Goal: Find specific page/section: Find specific page/section

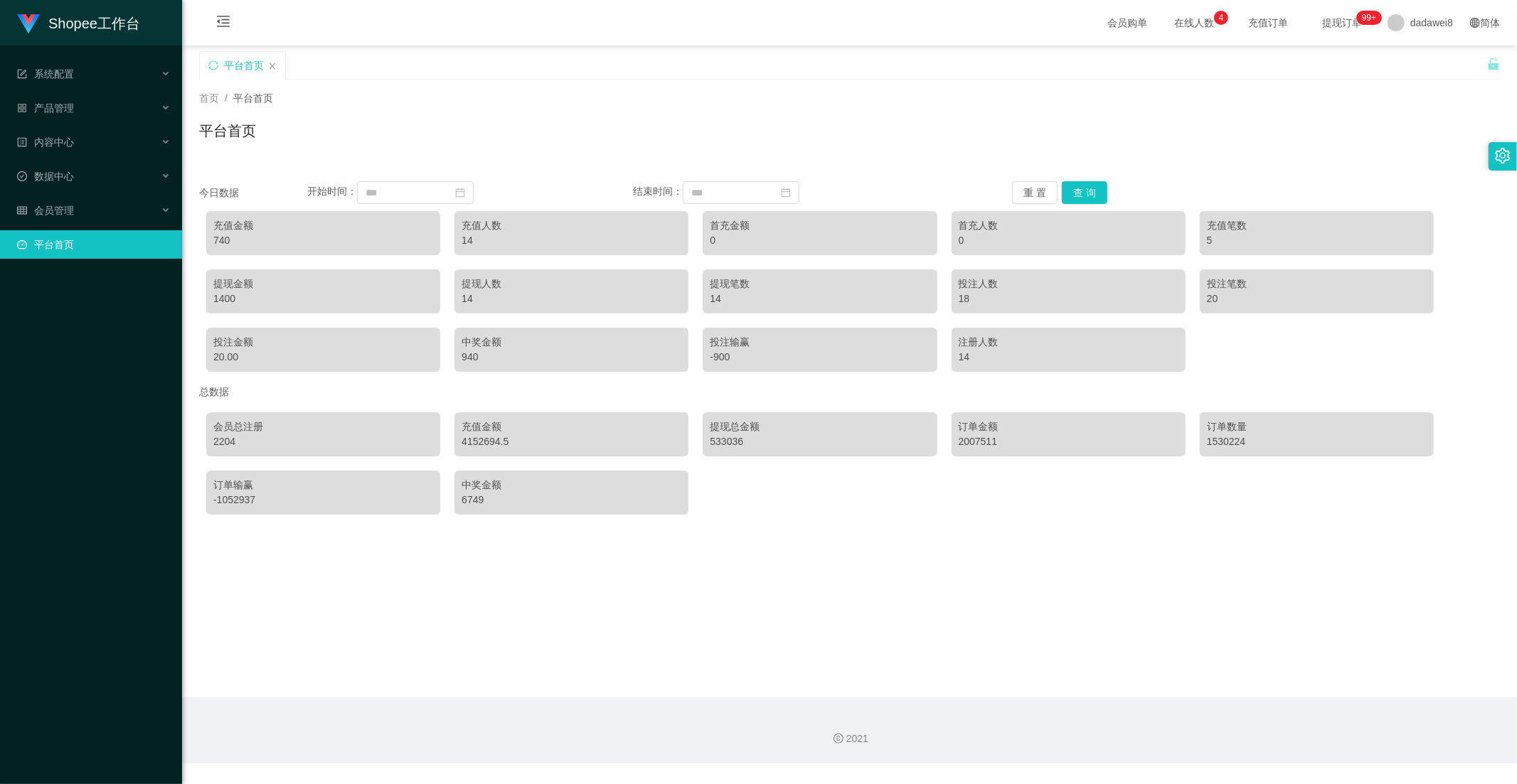
click at [1086, 194] on button "查 询" at bounding box center [1084, 192] width 45 height 23
click at [80, 199] on div "会员管理" at bounding box center [91, 210] width 182 height 28
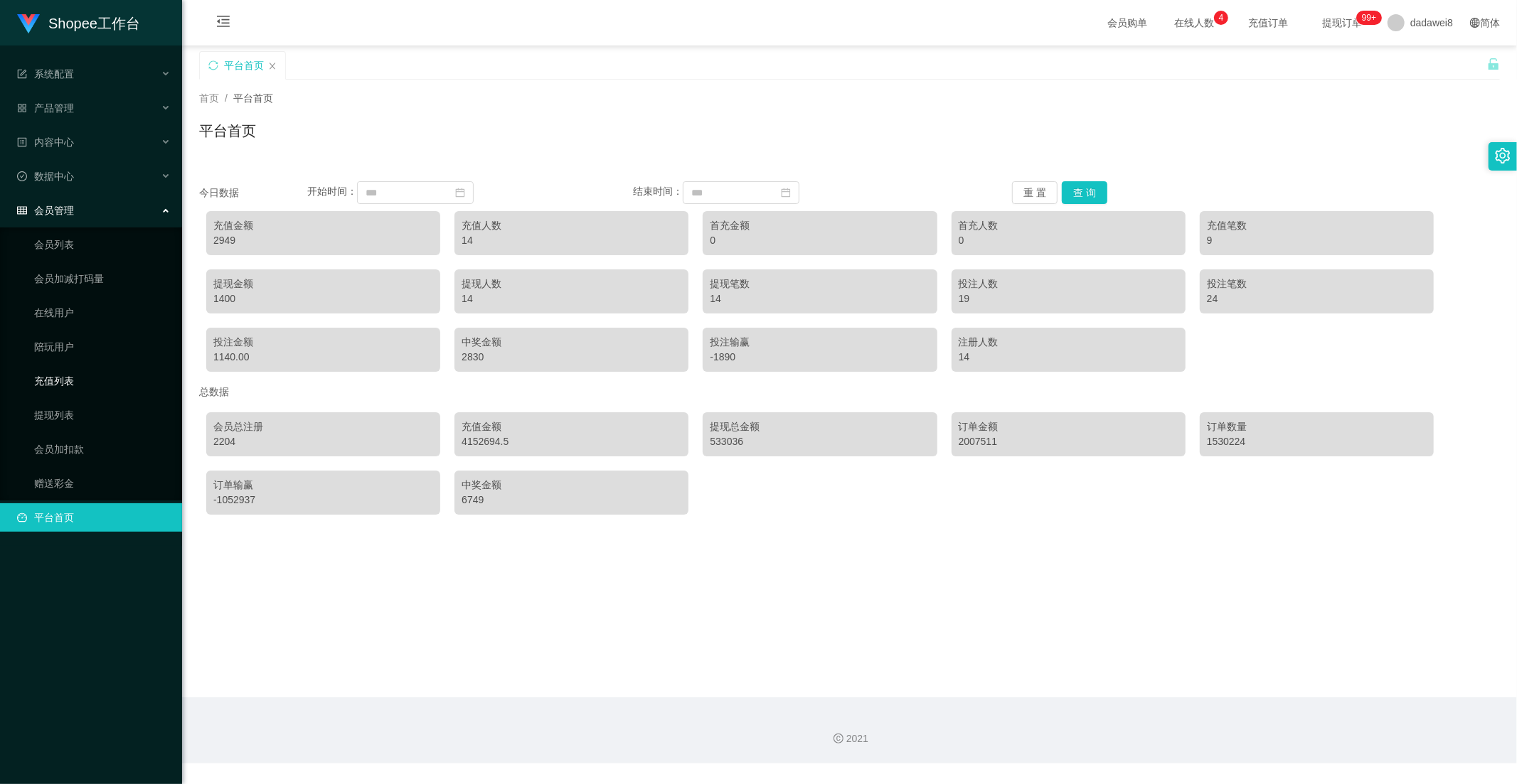
click at [58, 377] on link "充值列表" at bounding box center [102, 381] width 137 height 28
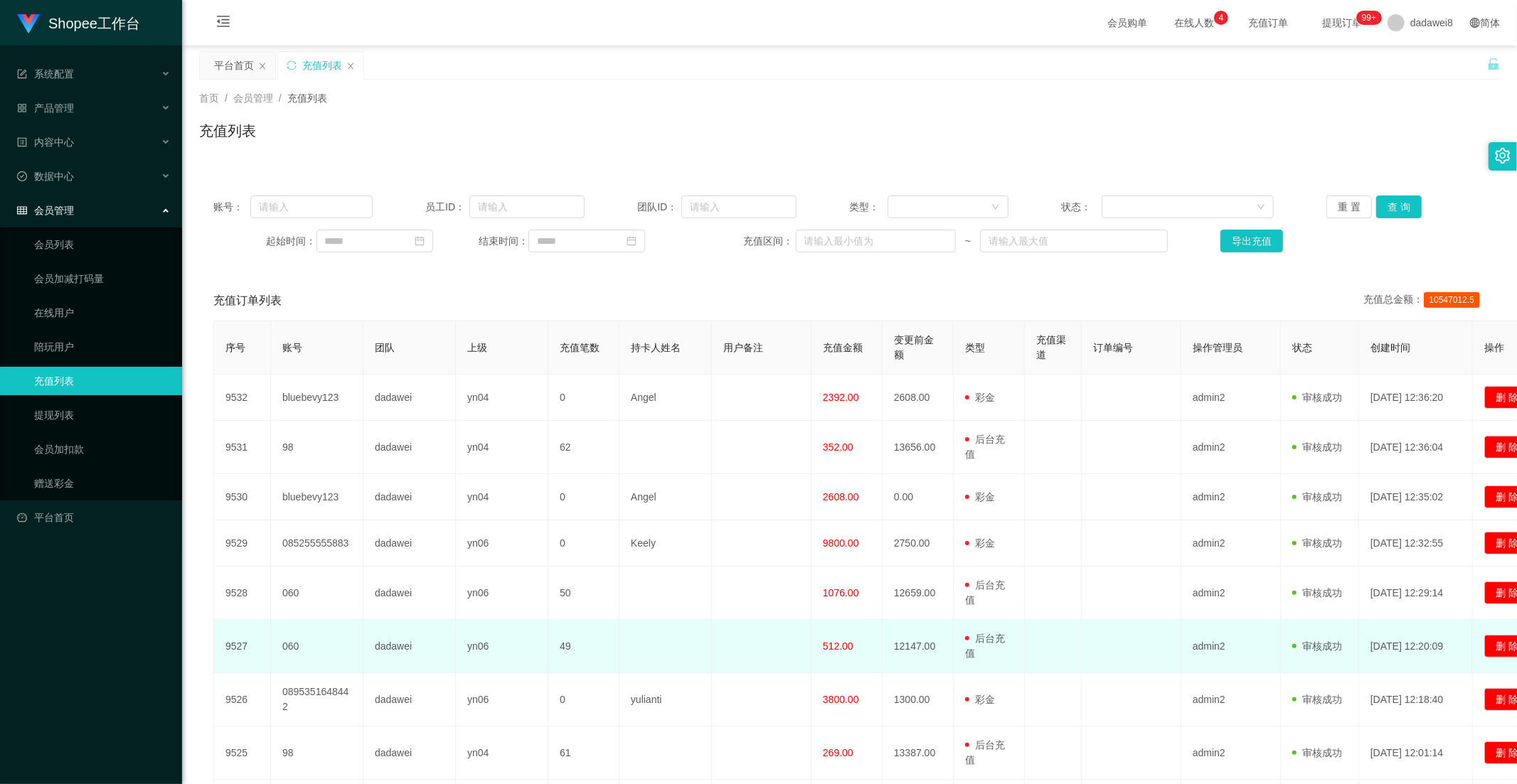
scroll to position [199, 0]
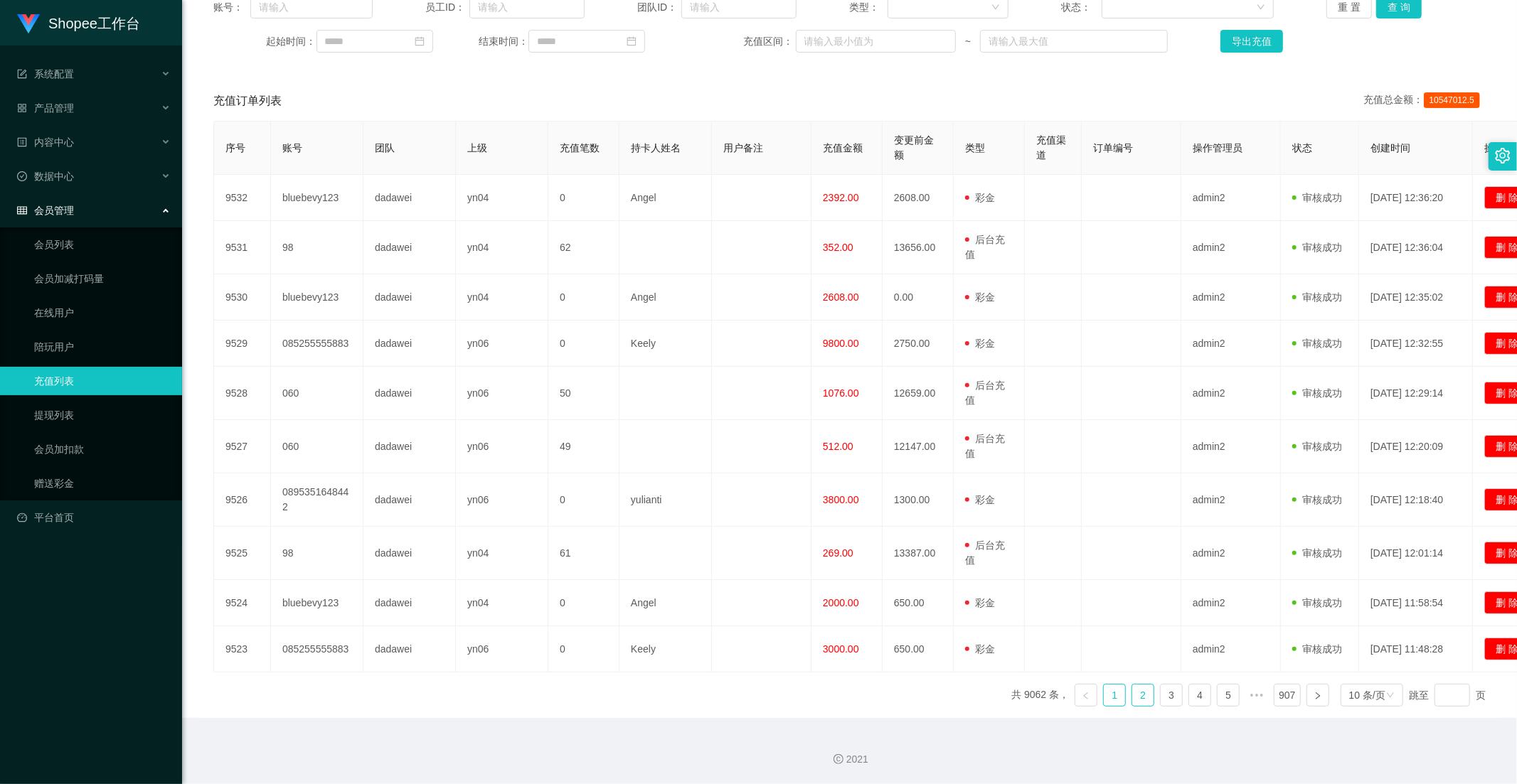
click at [1136, 700] on link "2" at bounding box center [1143, 695] width 21 height 21
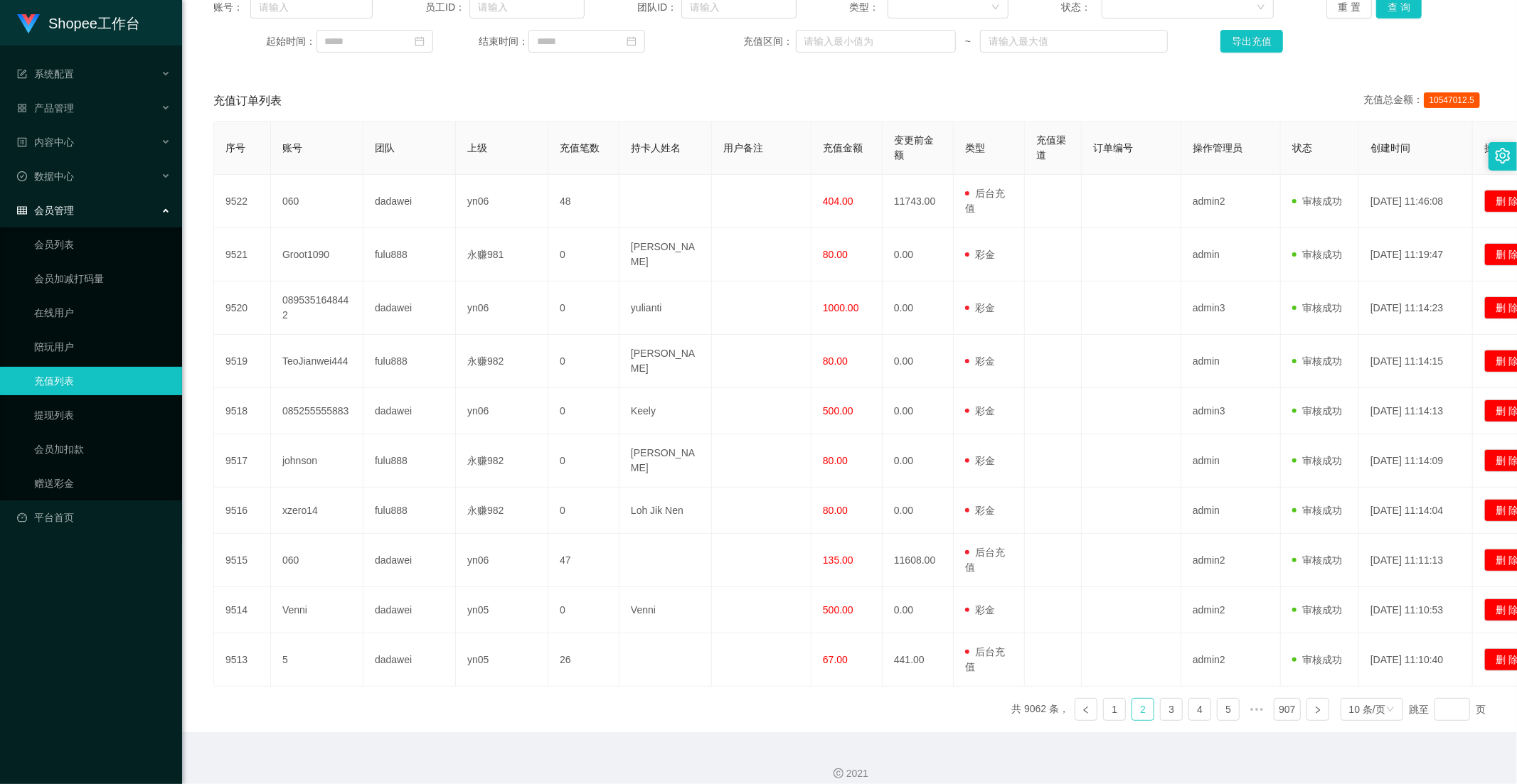
scroll to position [193, 0]
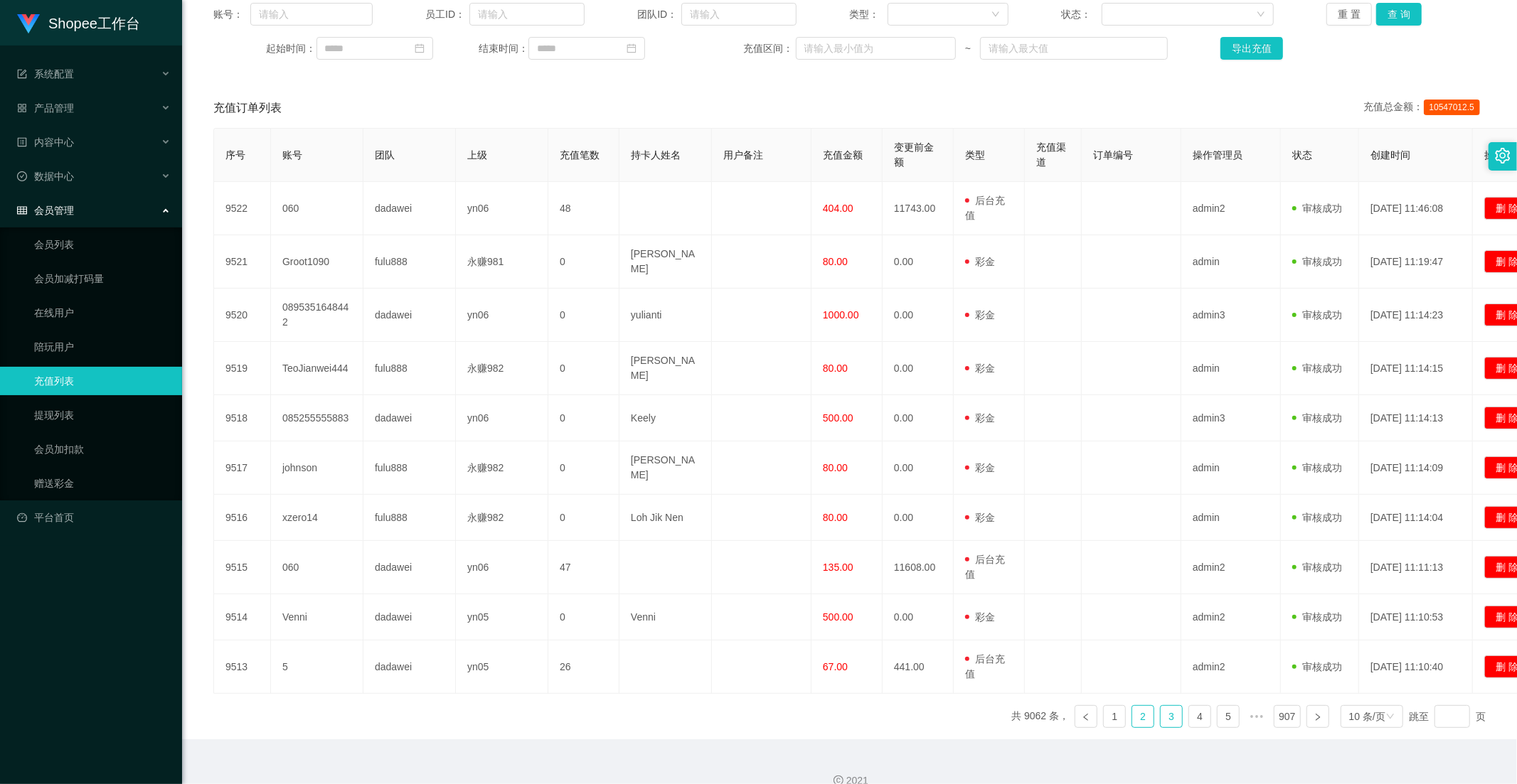
click at [1161, 706] on link "3" at bounding box center [1171, 716] width 21 height 21
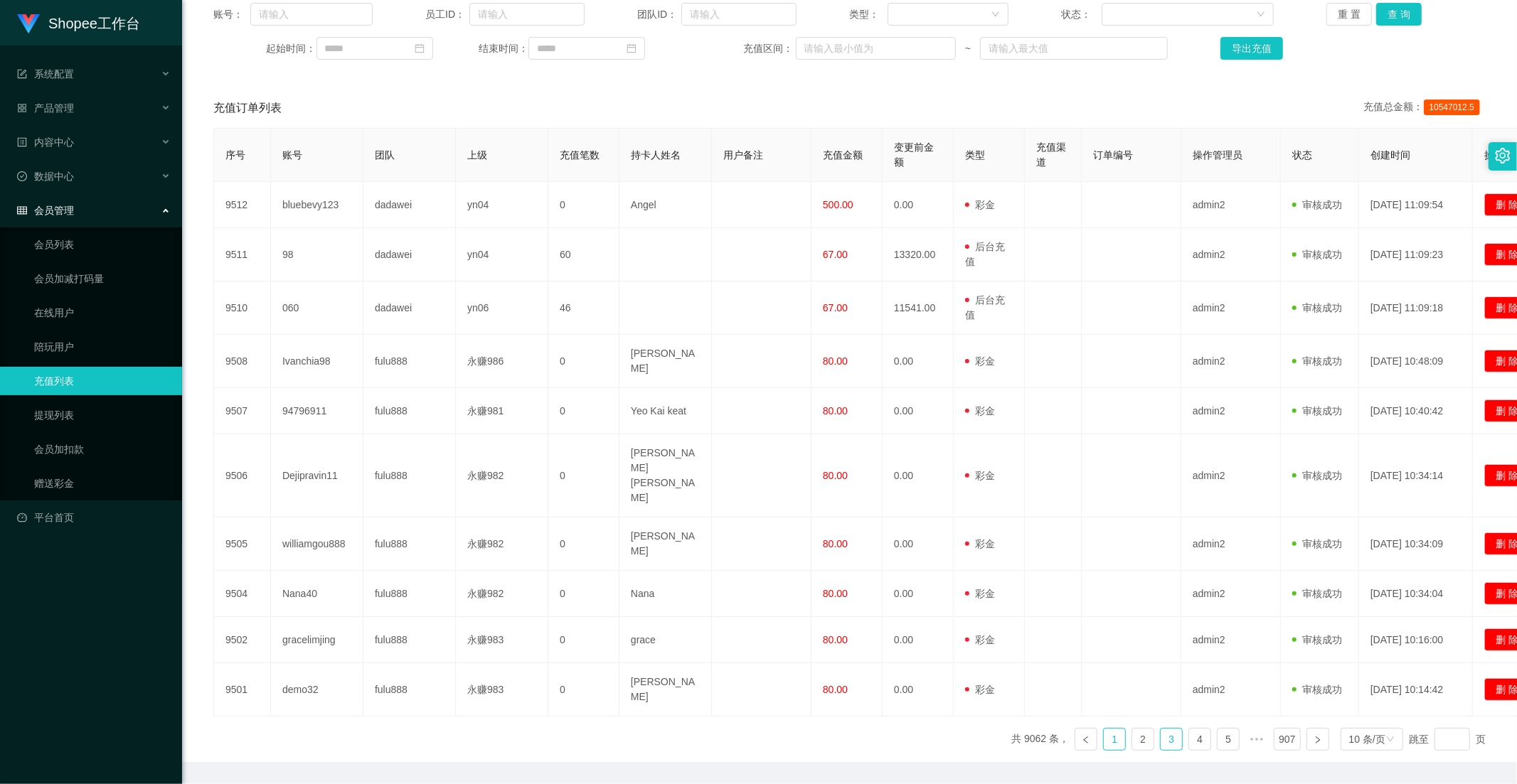
click at [1104, 728] on link "1" at bounding box center [1114, 739] width 21 height 21
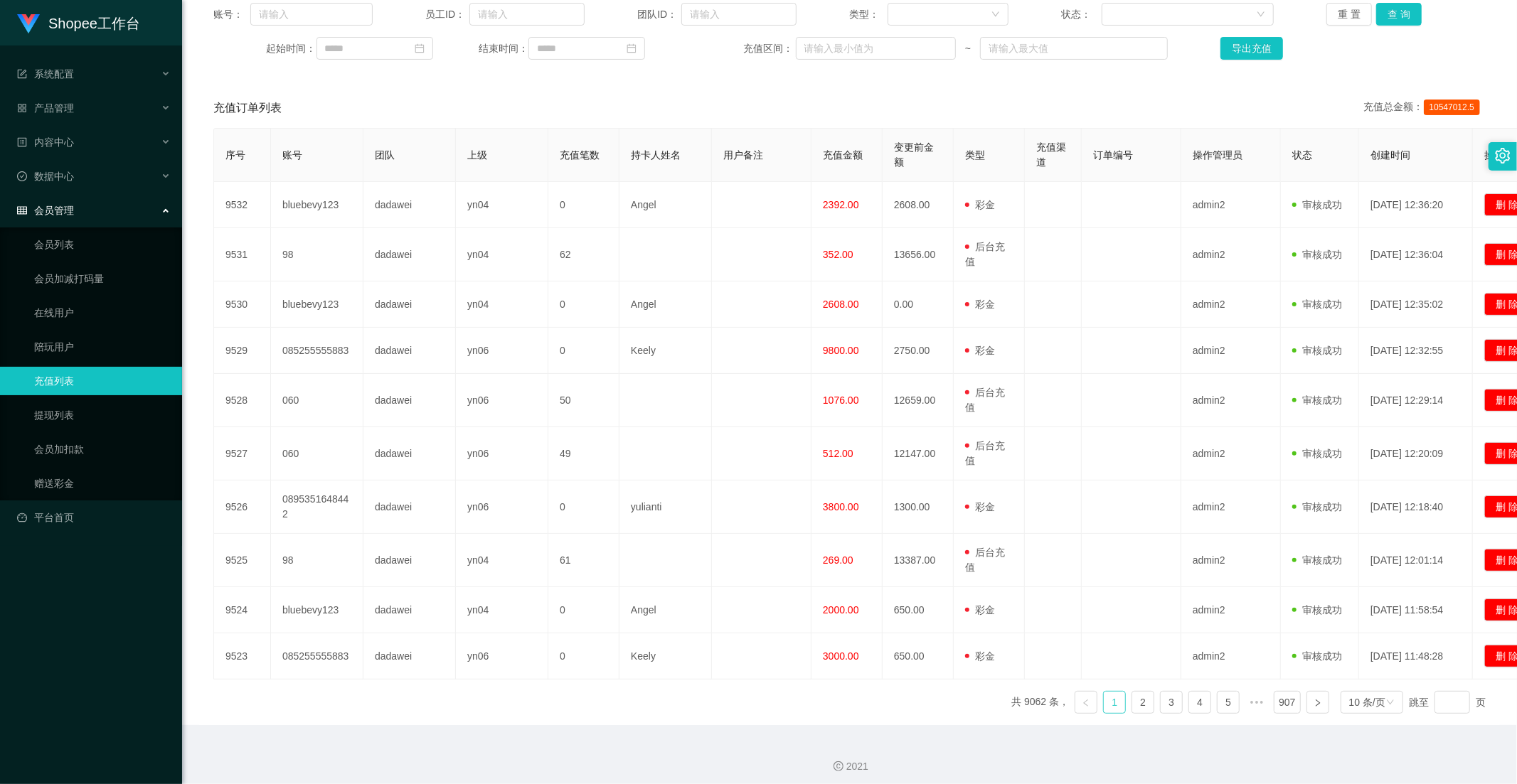
scroll to position [0, 0]
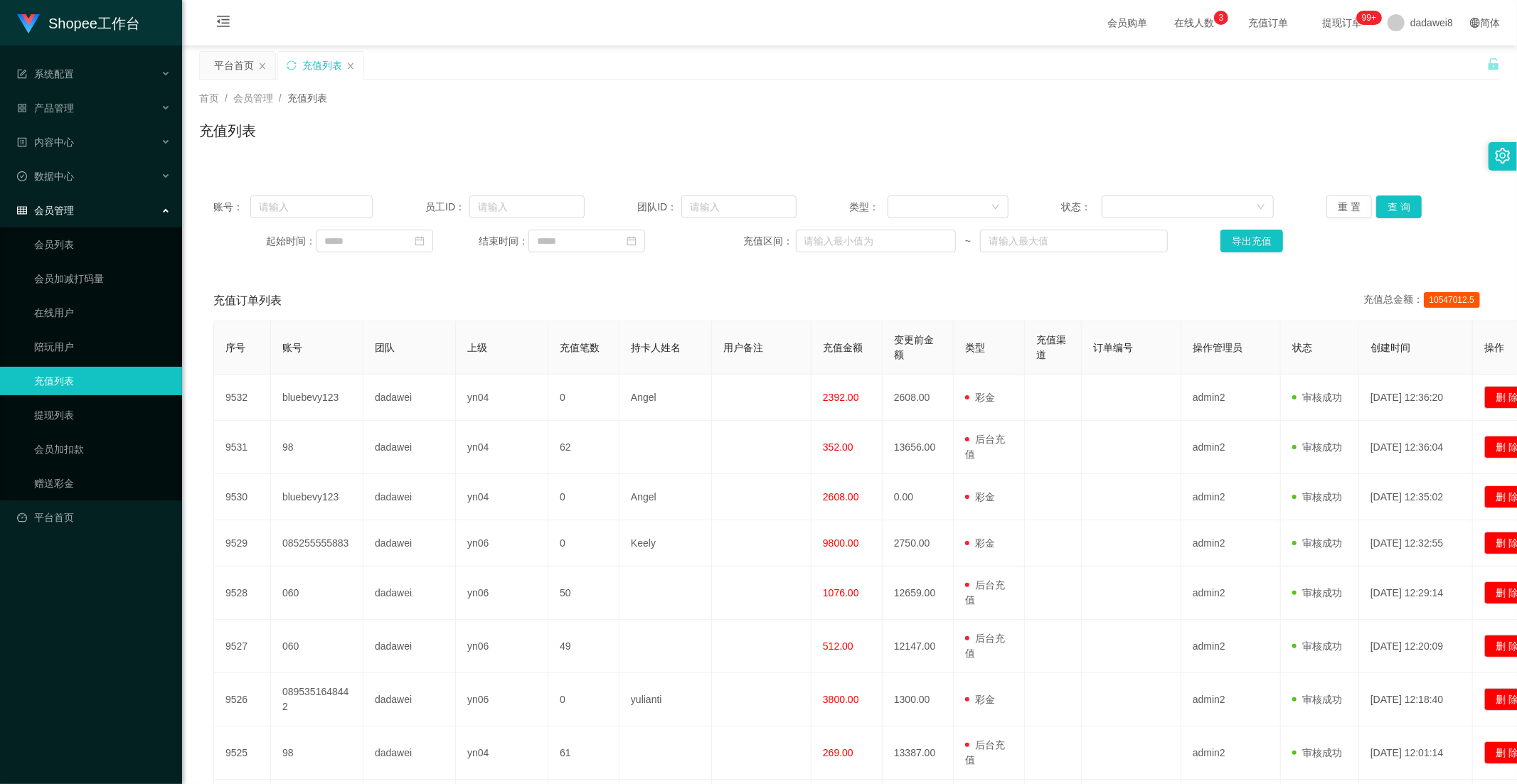
click at [65, 206] on span "会员管理" at bounding box center [45, 210] width 57 height 12
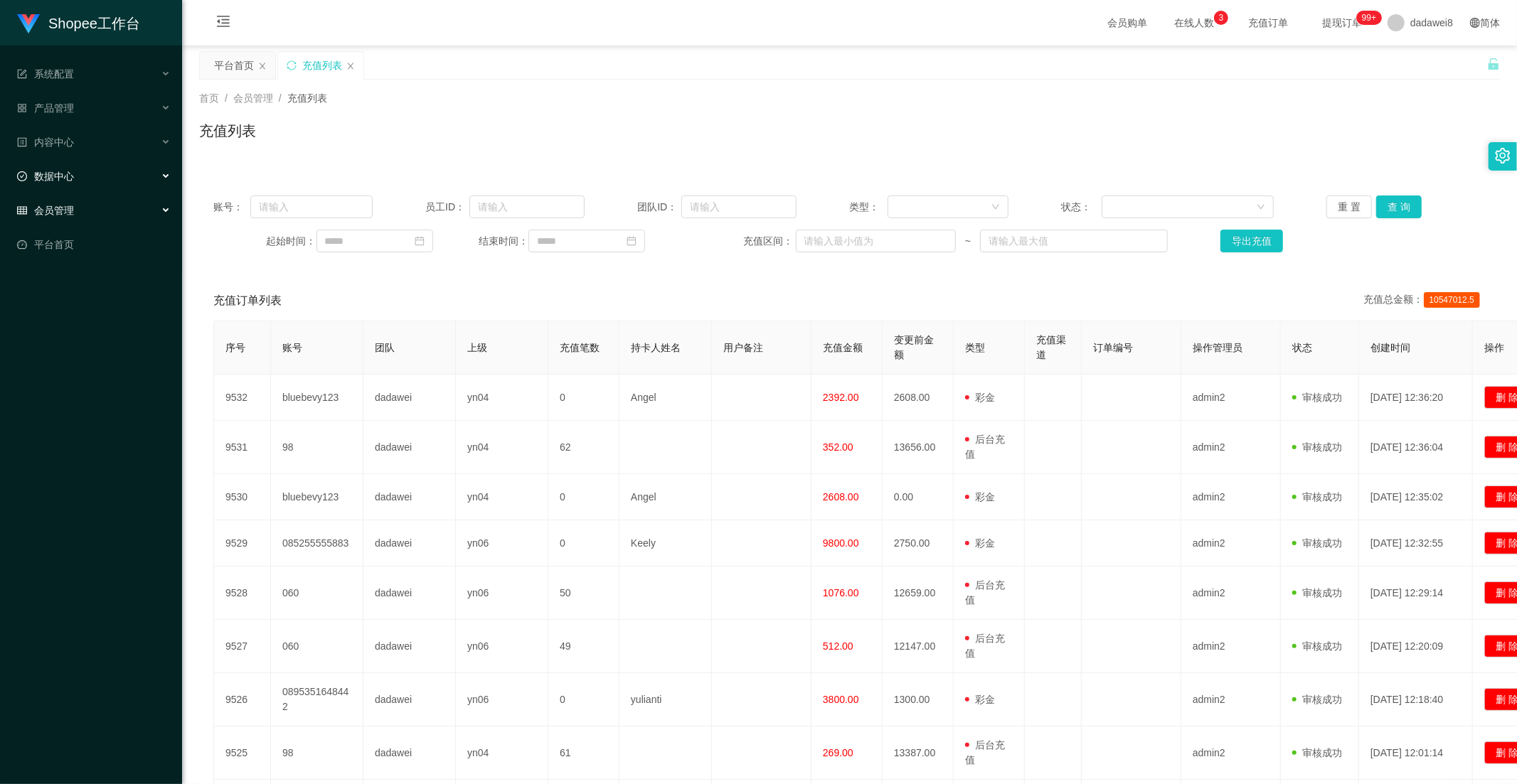
click at [65, 175] on span "数据中心" at bounding box center [45, 176] width 57 height 12
click at [61, 218] on link "员工统计" at bounding box center [102, 210] width 137 height 28
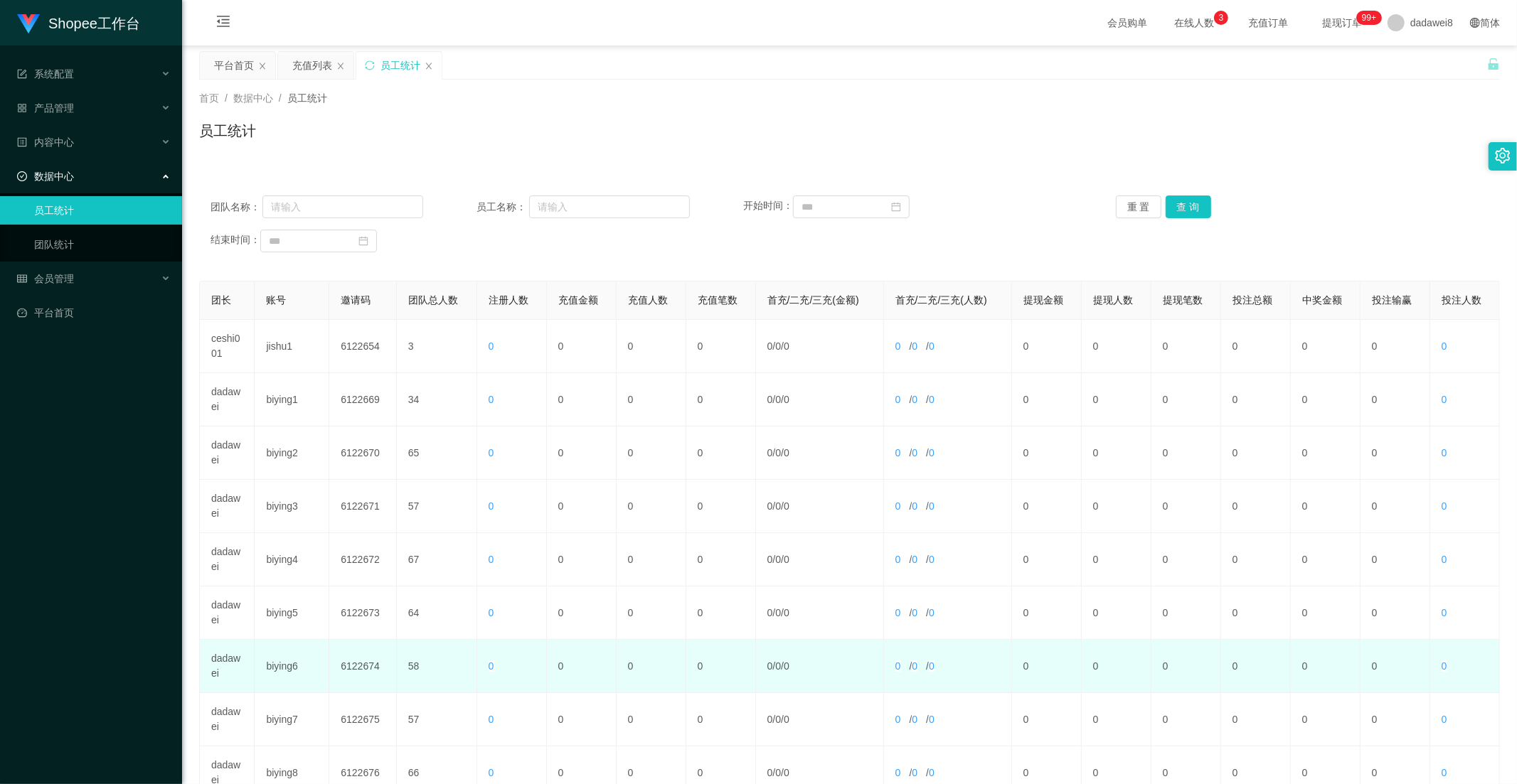
scroll to position [199, 0]
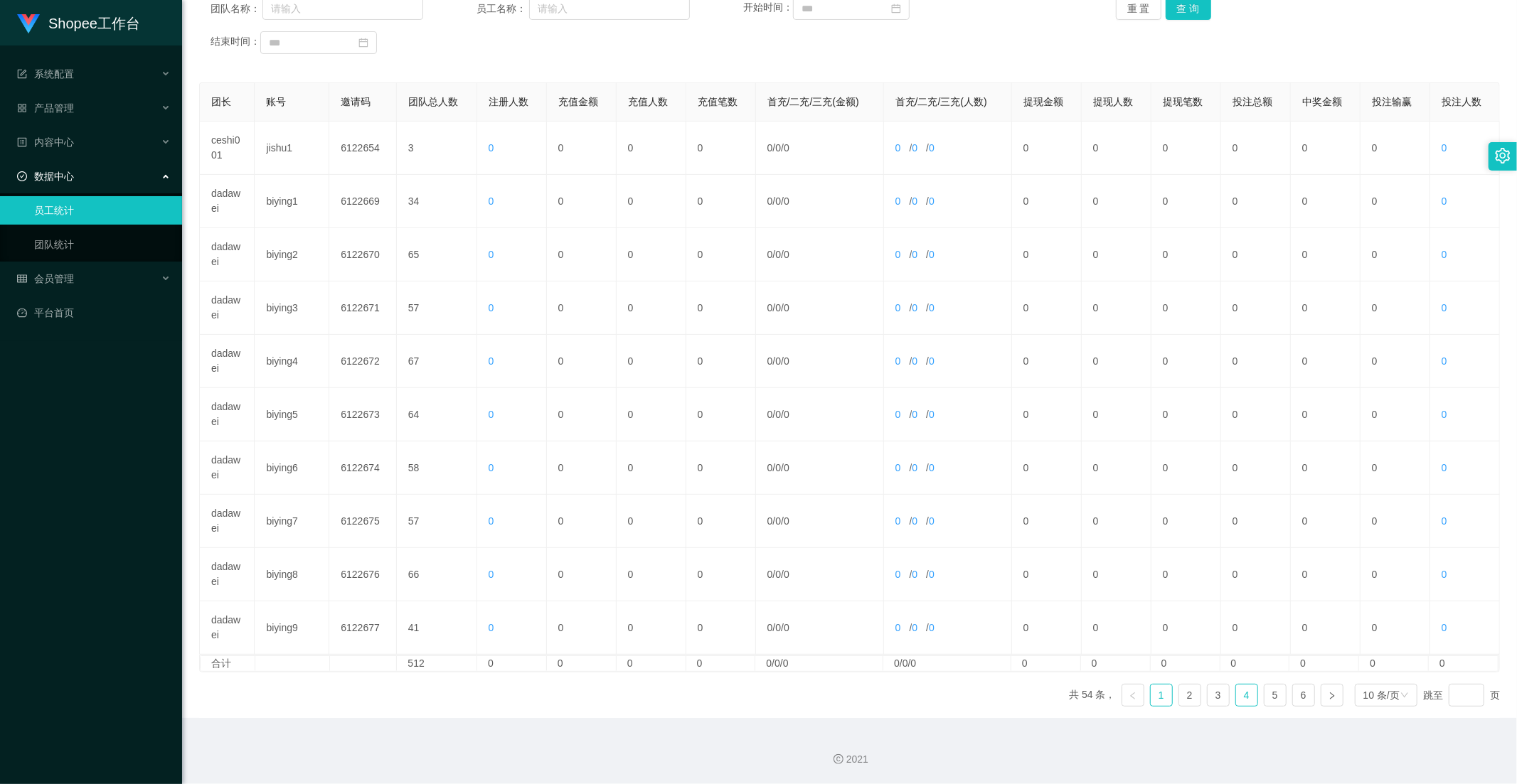
drag, startPoint x: 1244, startPoint y: 706, endPoint x: 1238, endPoint y: 702, distance: 7.2
click at [1242, 706] on link "4" at bounding box center [1246, 695] width 21 height 21
click at [1268, 698] on link "5" at bounding box center [1275, 695] width 21 height 21
click at [1293, 695] on link "6" at bounding box center [1304, 695] width 21 height 21
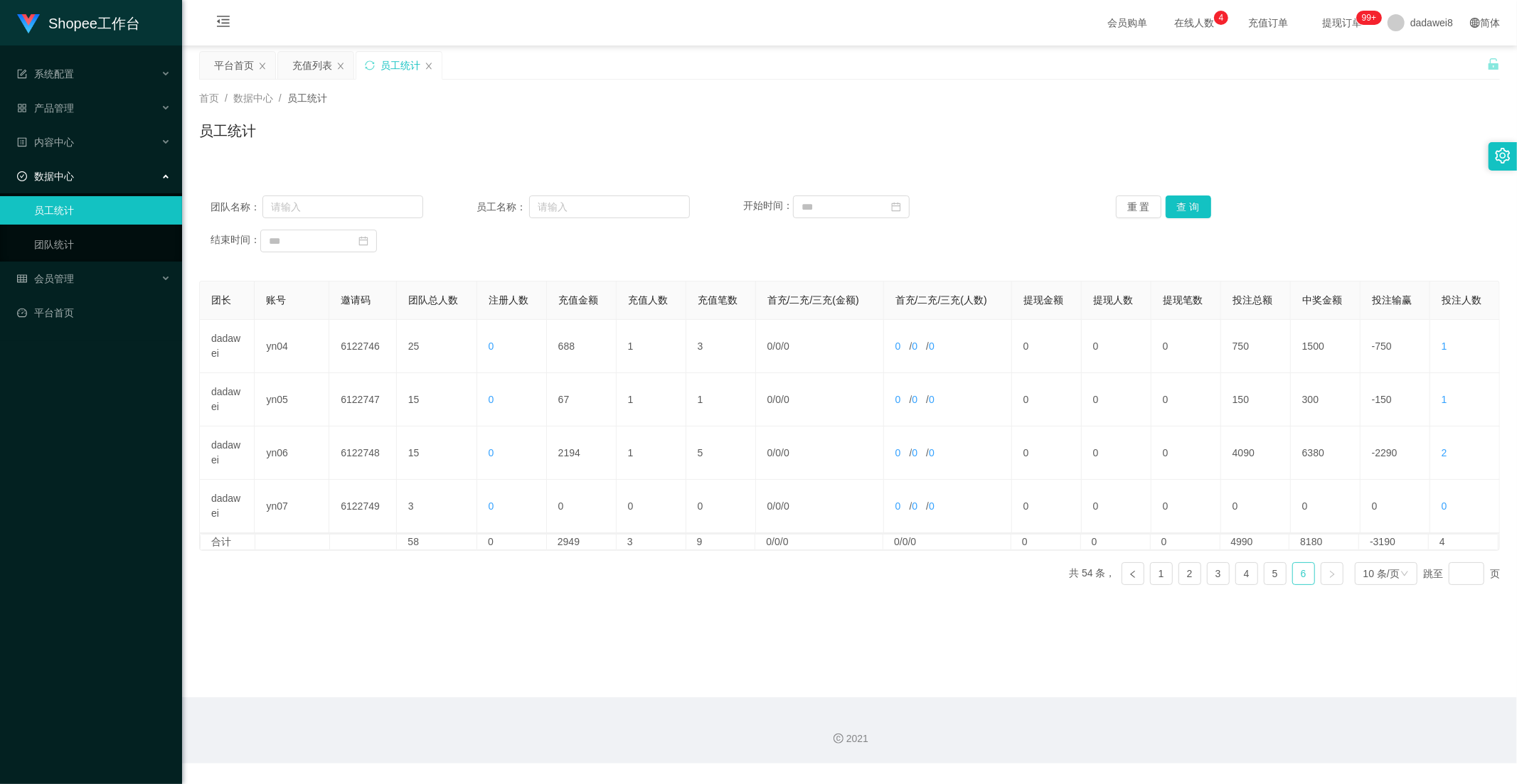
scroll to position [0, 0]
click at [1267, 576] on link "5" at bounding box center [1275, 573] width 21 height 21
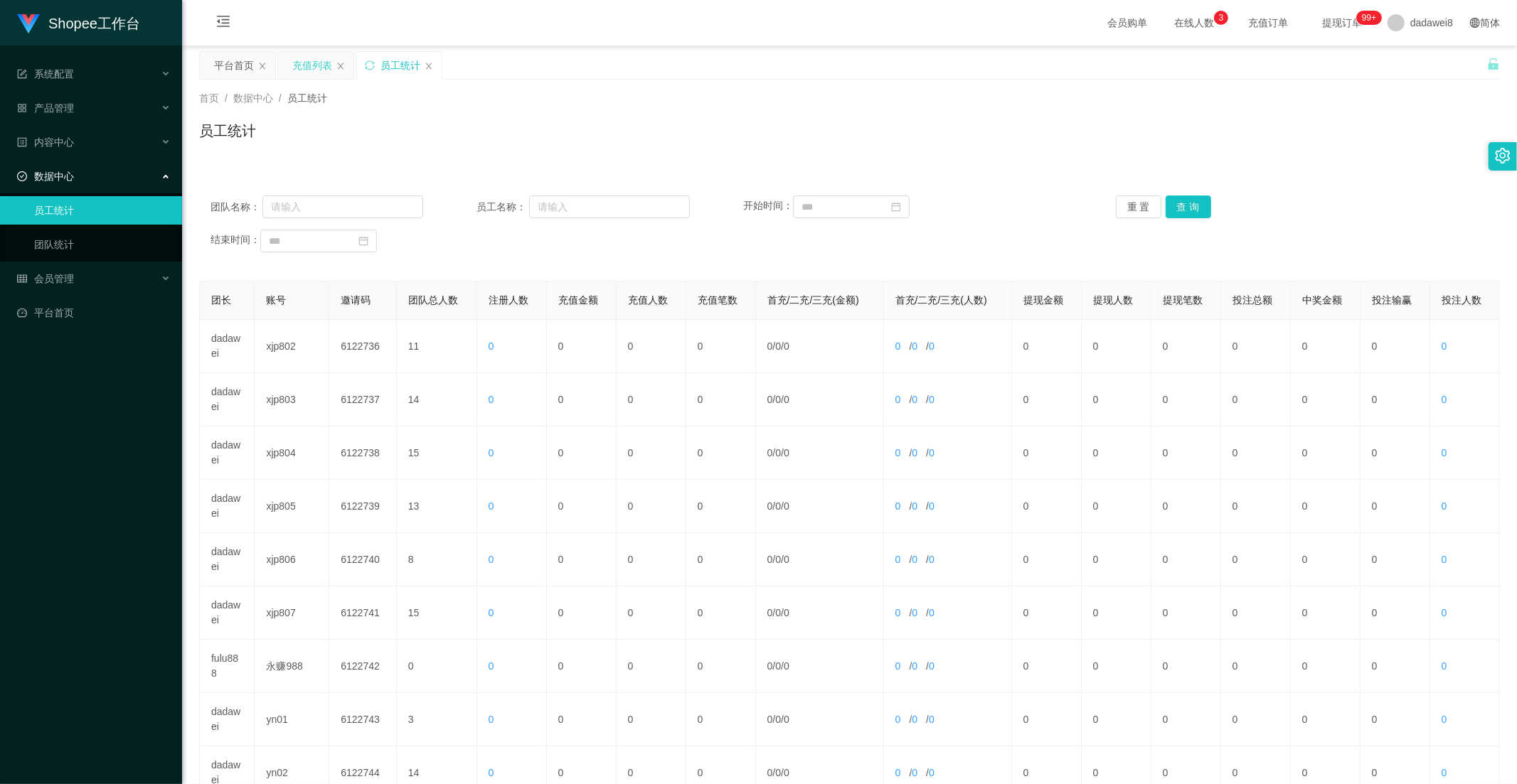
drag, startPoint x: 290, startPoint y: 53, endPoint x: 302, endPoint y: 56, distance: 12.4
click at [290, 53] on div "充值列表" at bounding box center [315, 65] width 75 height 27
click at [327, 69] on div "充值列表" at bounding box center [312, 65] width 39 height 27
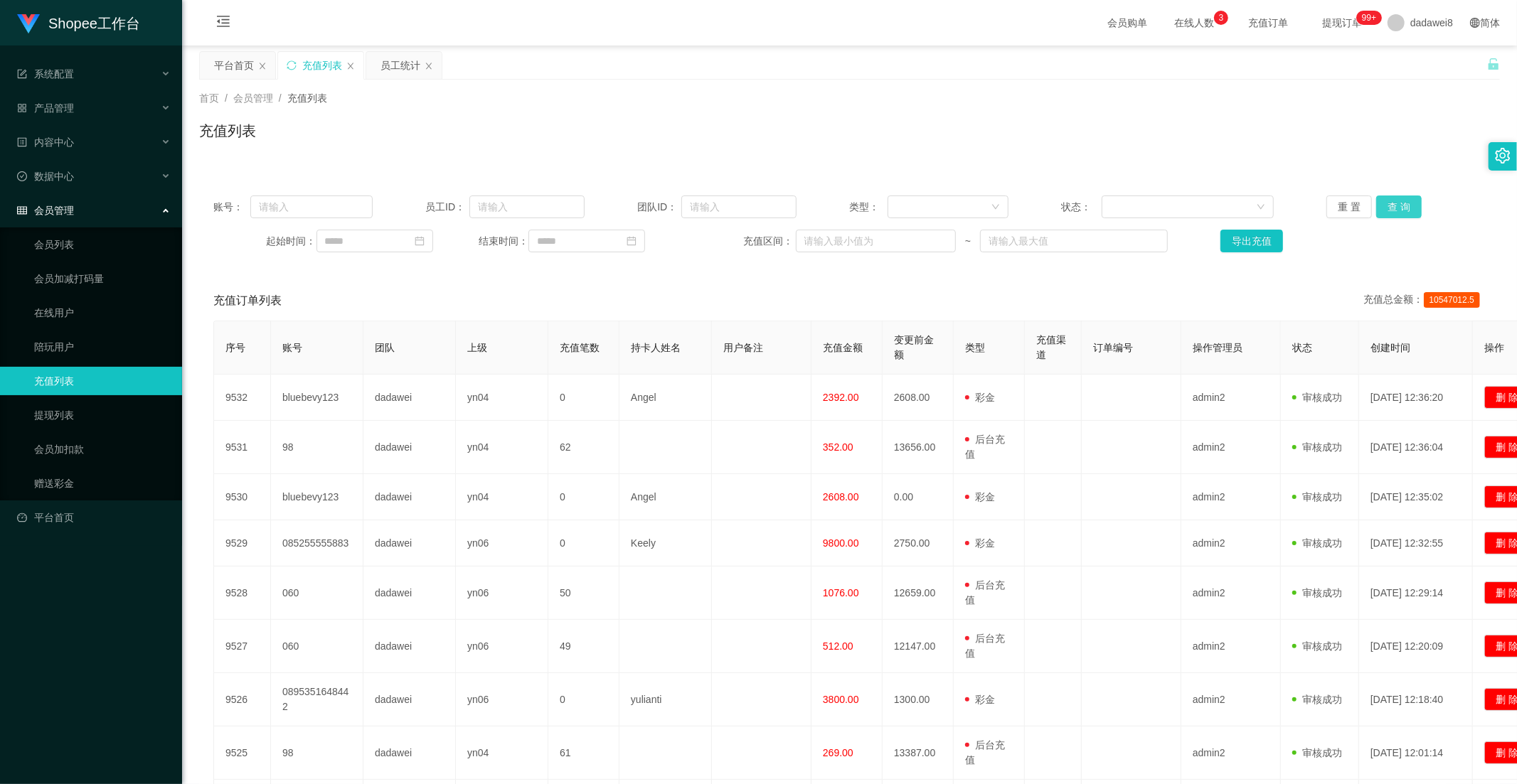
click at [1392, 201] on button "查 询" at bounding box center [1399, 207] width 45 height 23
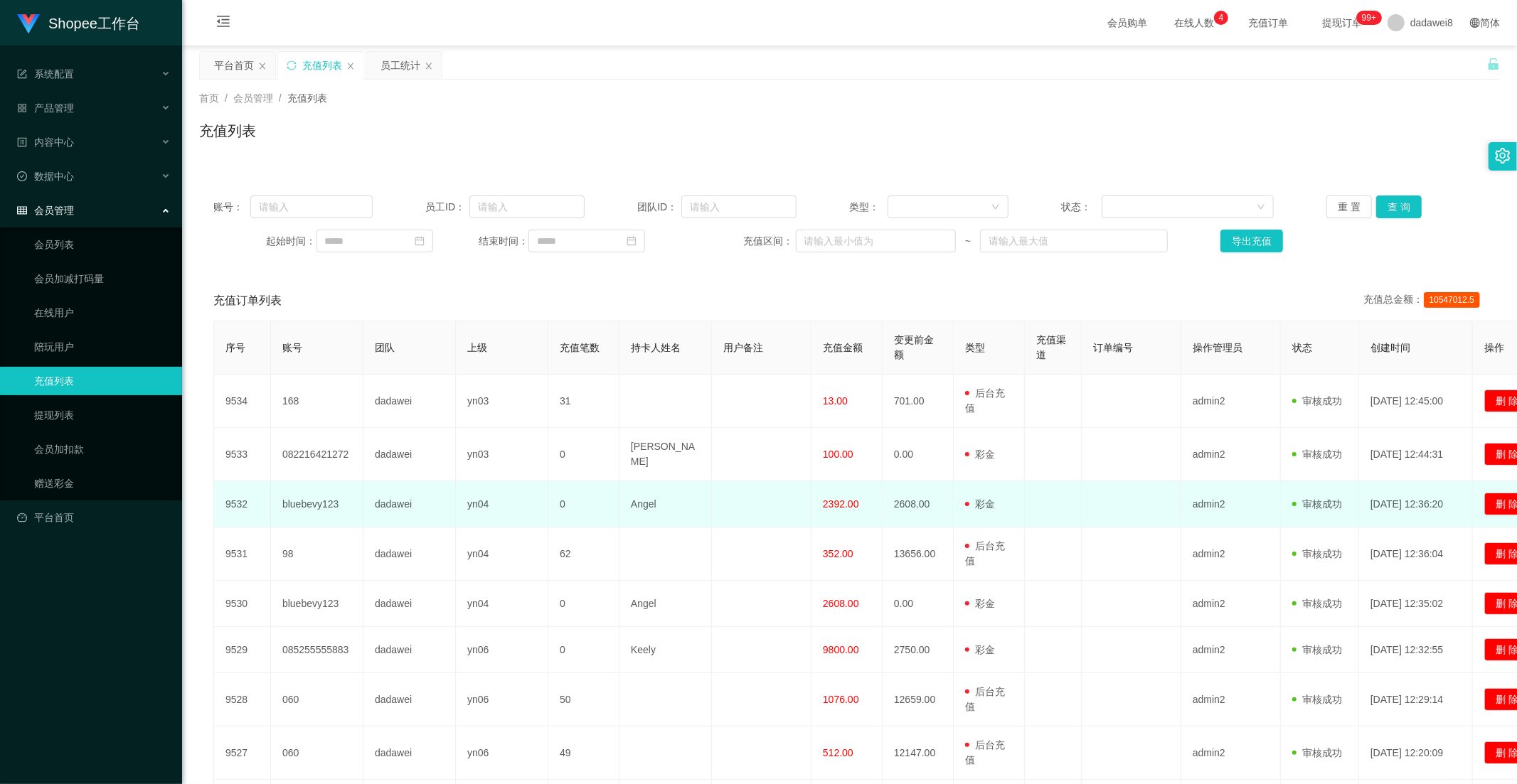
click at [832, 498] on span "2392.00" at bounding box center [841, 504] width 37 height 12
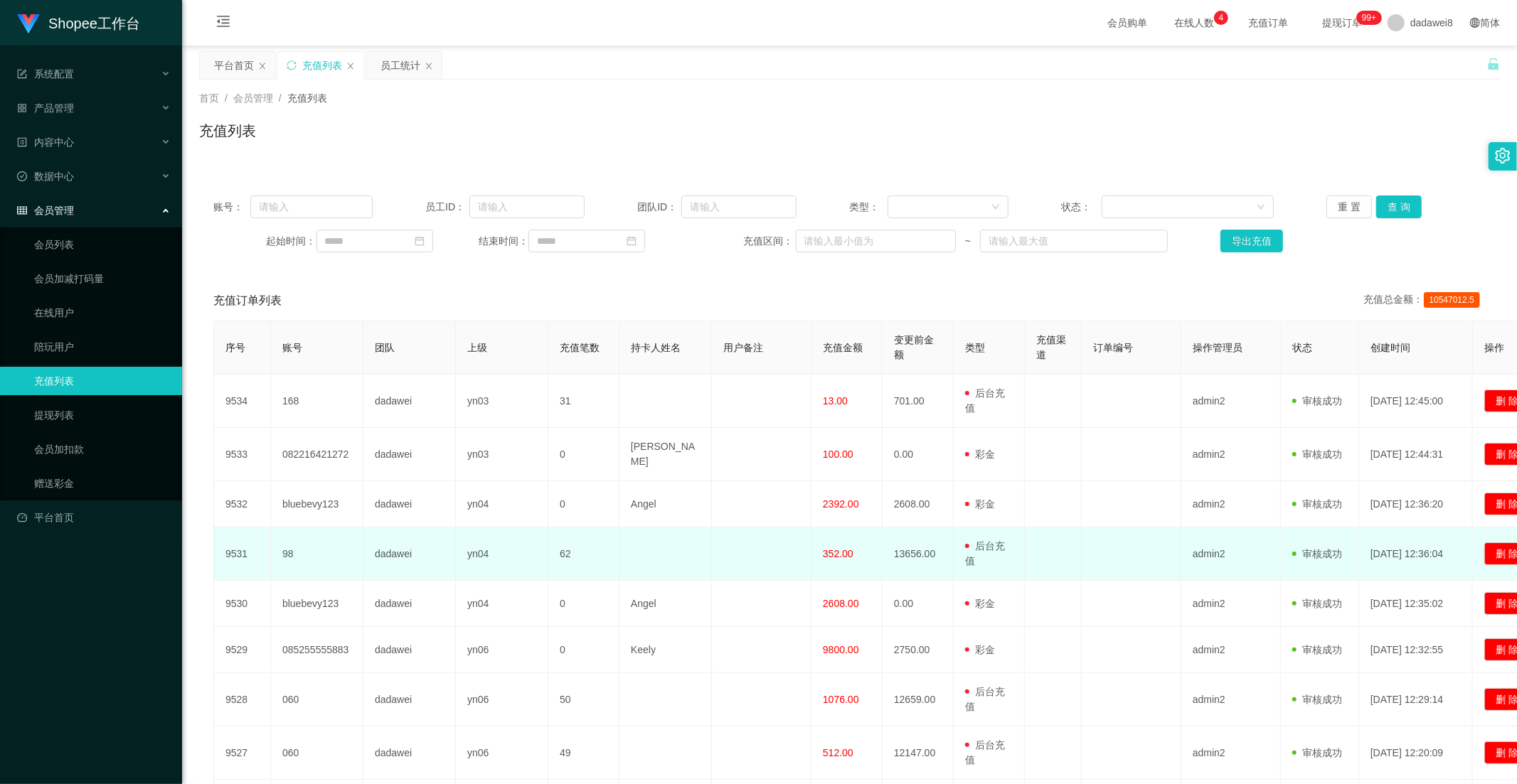
click at [832, 562] on td "352.00" at bounding box center [847, 554] width 71 height 53
click at [832, 560] on td "352.00" at bounding box center [847, 554] width 71 height 53
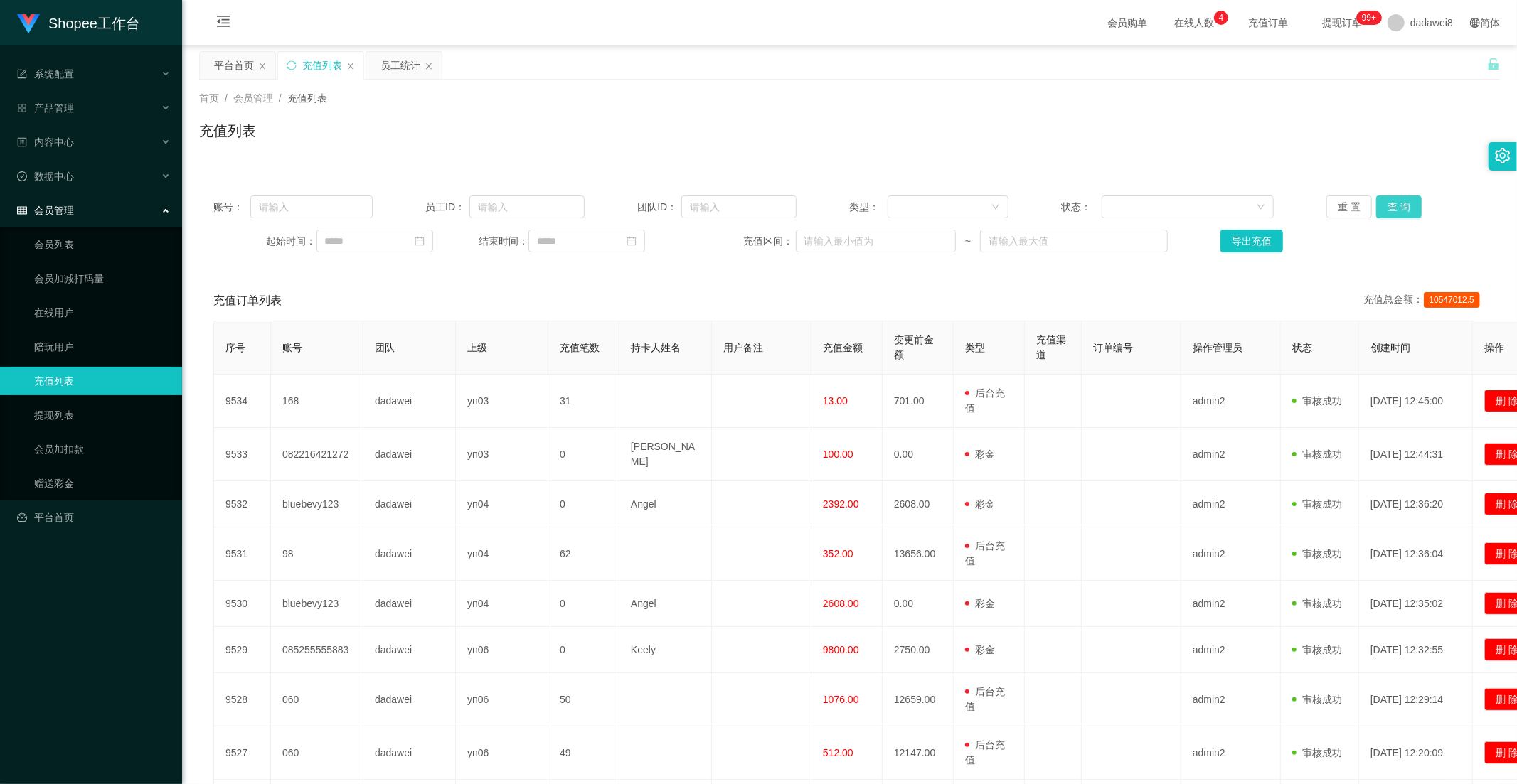
click at [1396, 208] on button "查 询" at bounding box center [1399, 207] width 45 height 23
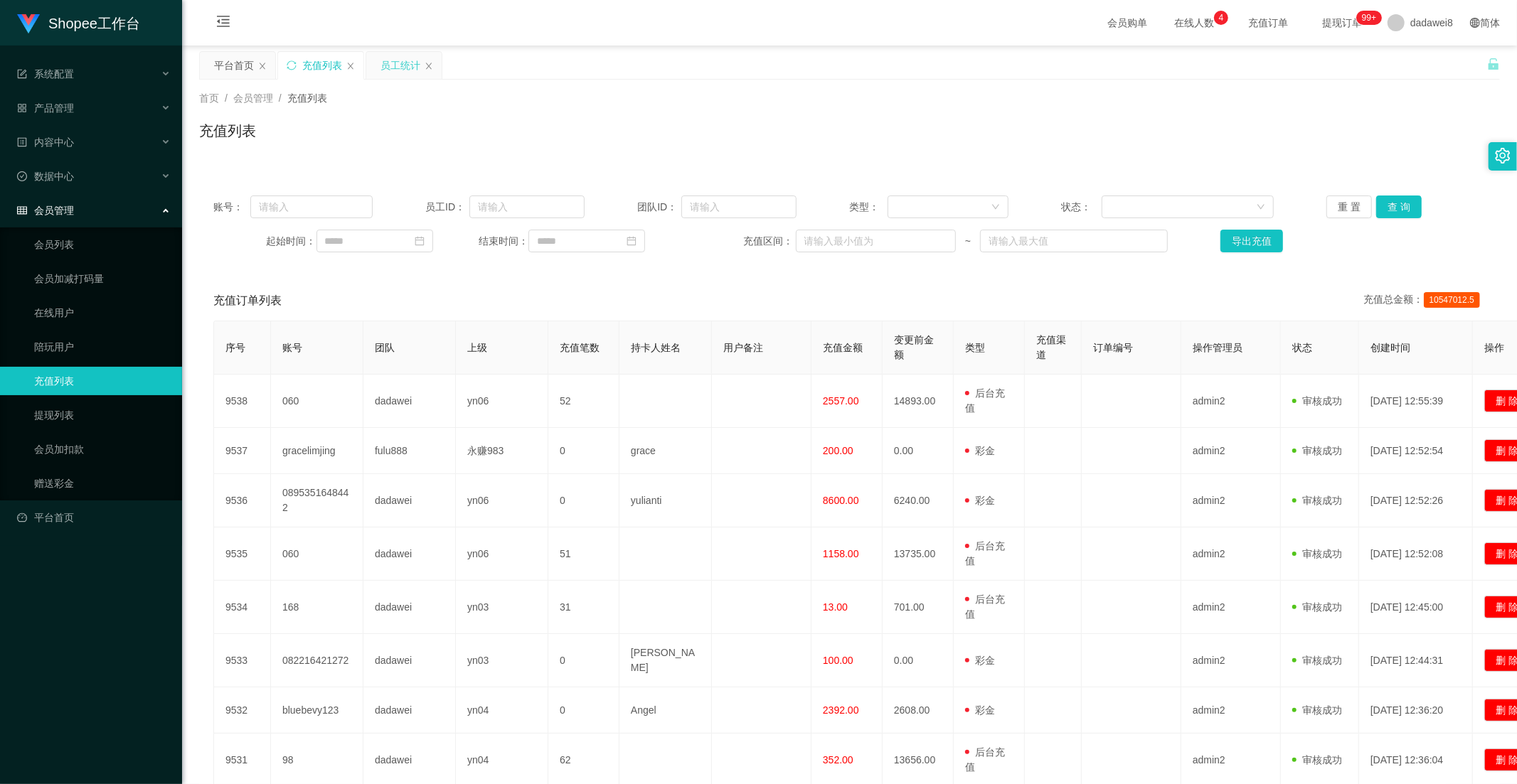
click at [381, 66] on div "员工统计" at bounding box center [400, 65] width 39 height 27
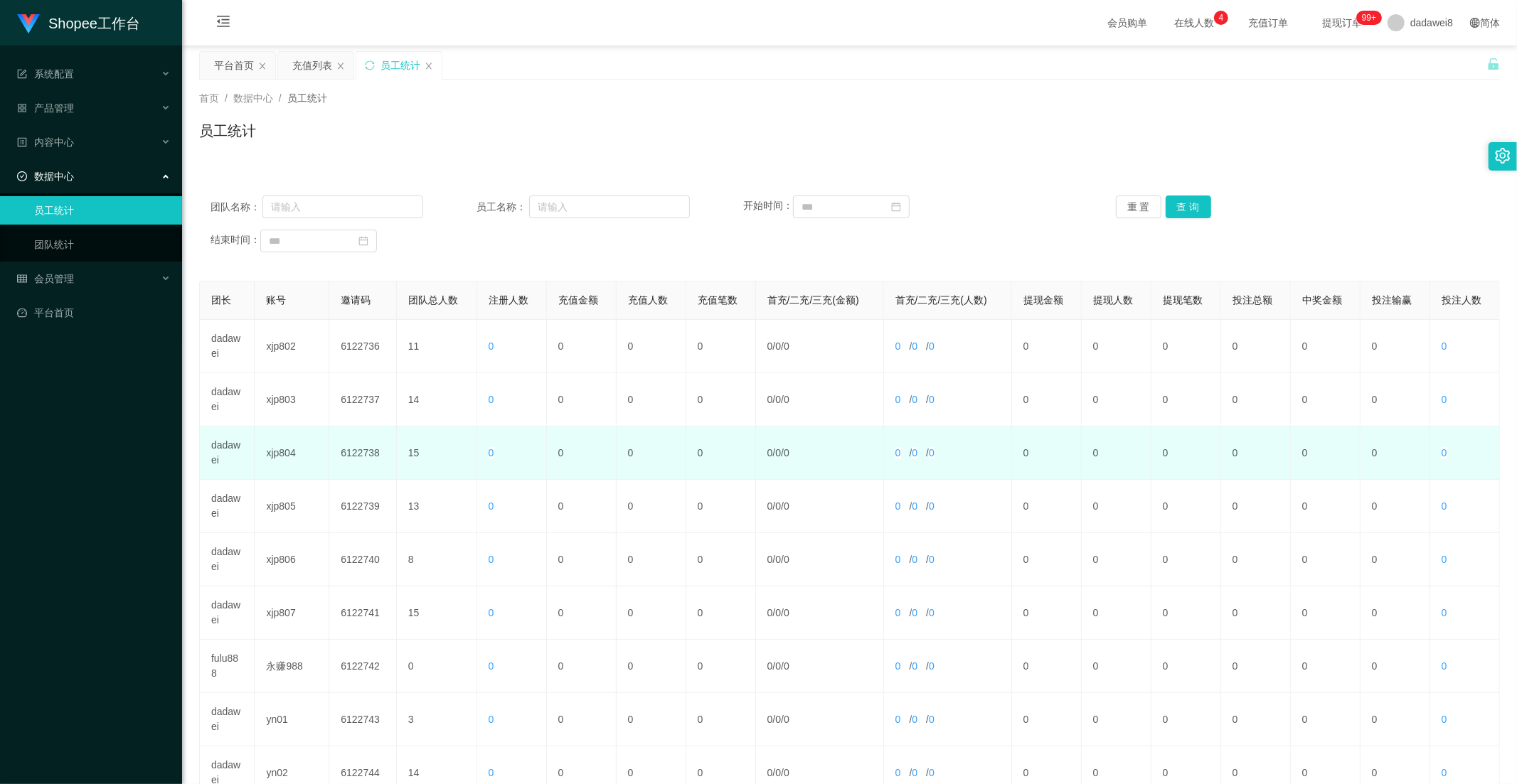
scroll to position [199, 0]
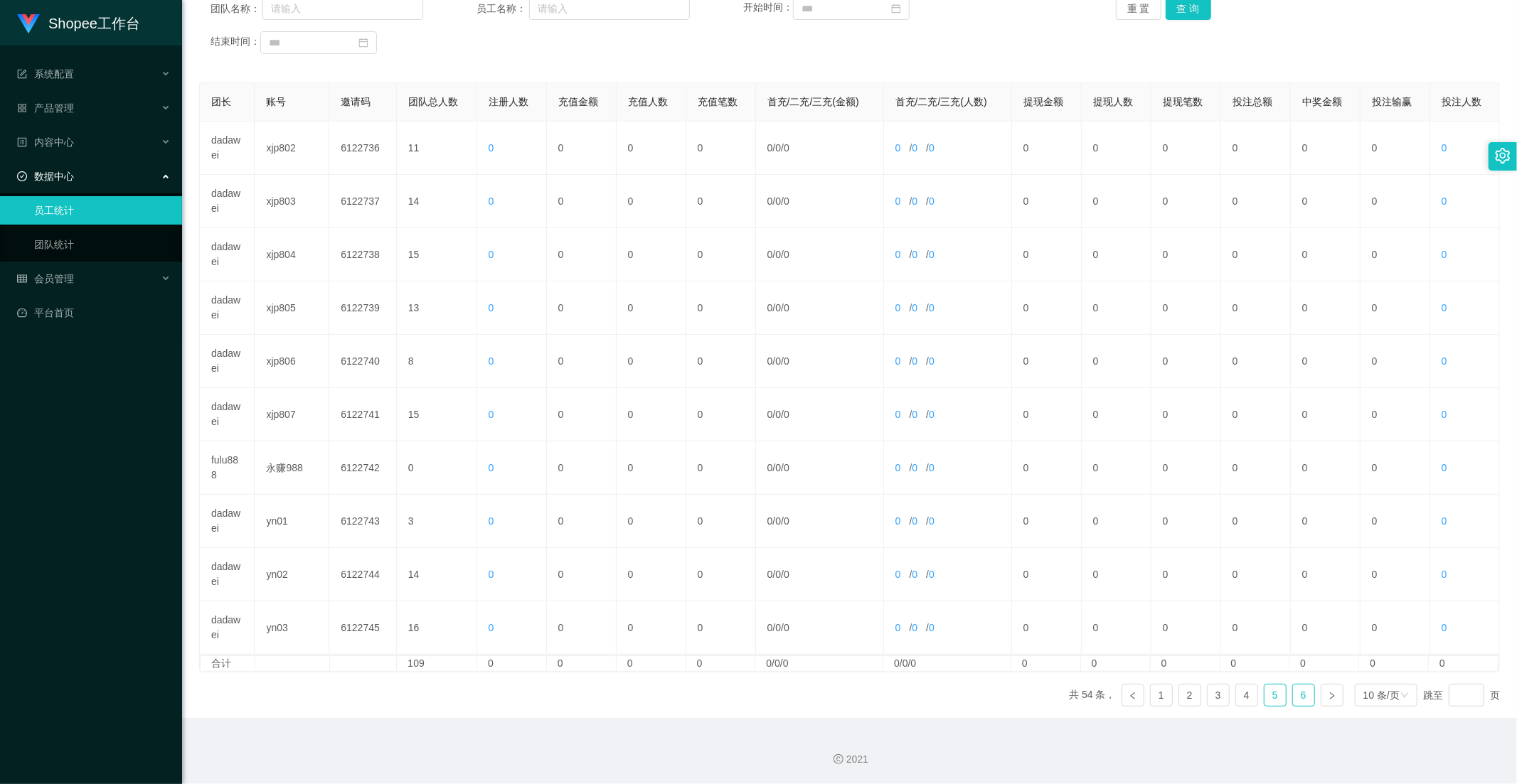
click at [1293, 699] on link "6" at bounding box center [1304, 695] width 21 height 21
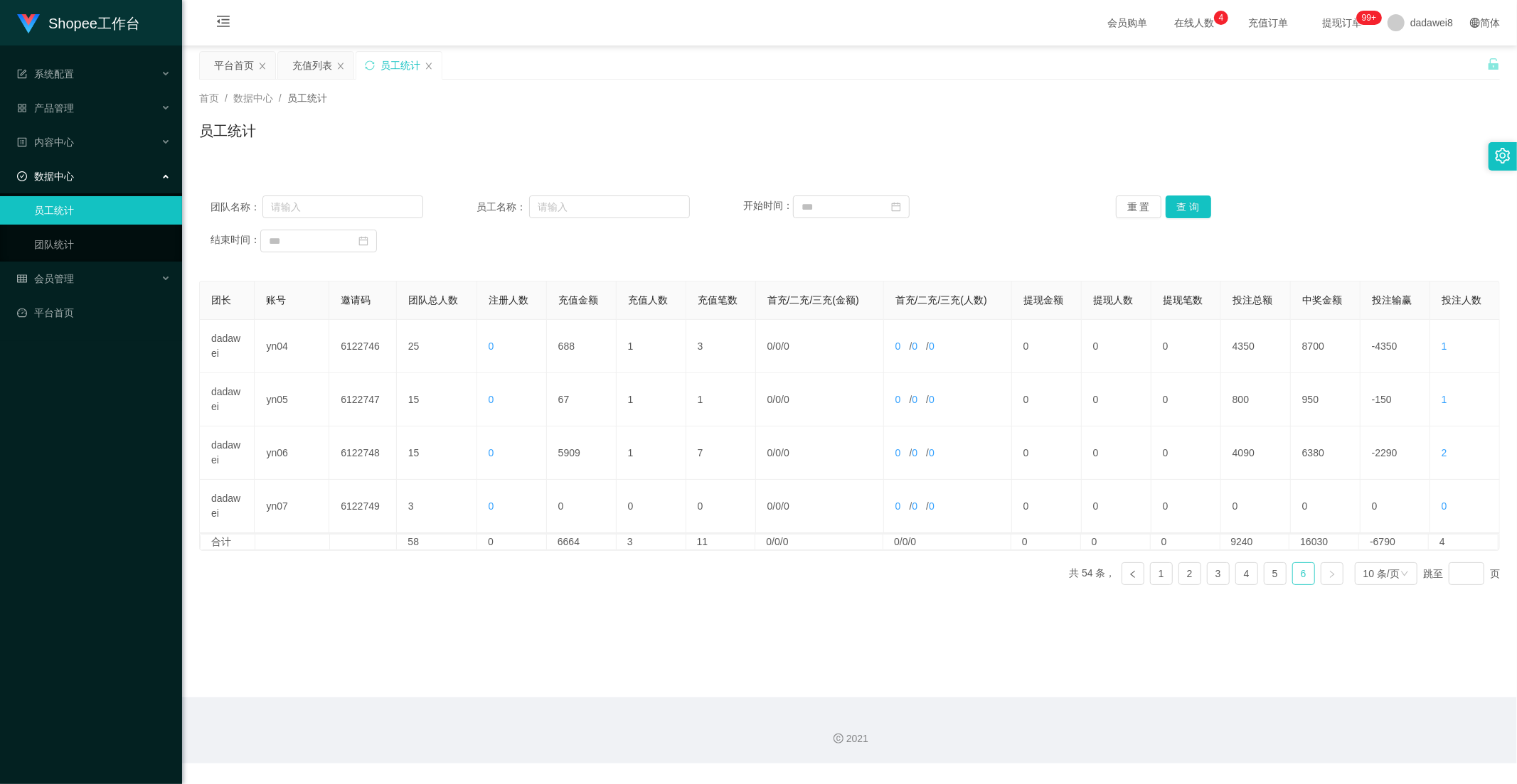
scroll to position [0, 0]
click at [1269, 576] on link "5" at bounding box center [1275, 573] width 21 height 21
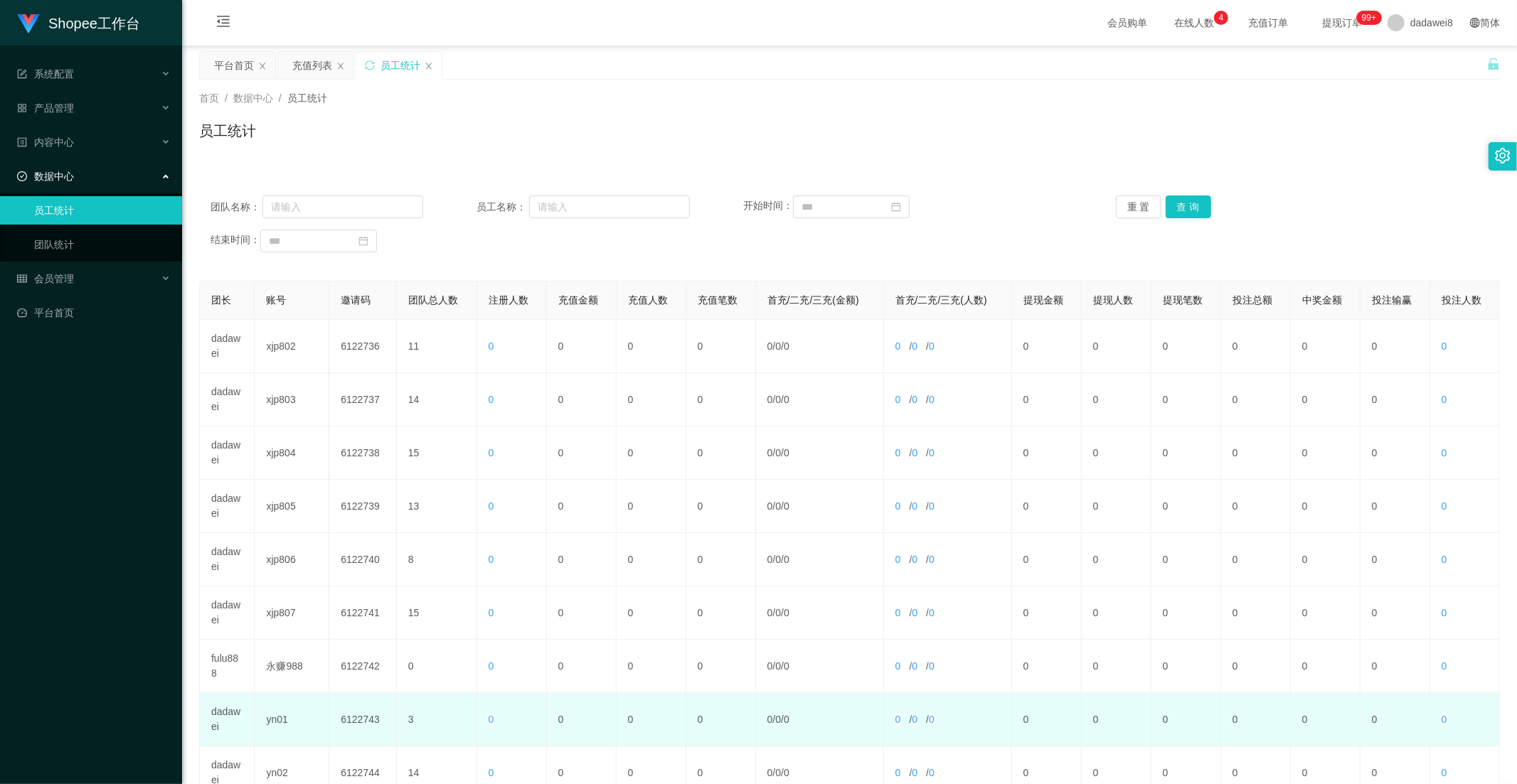
scroll to position [199, 0]
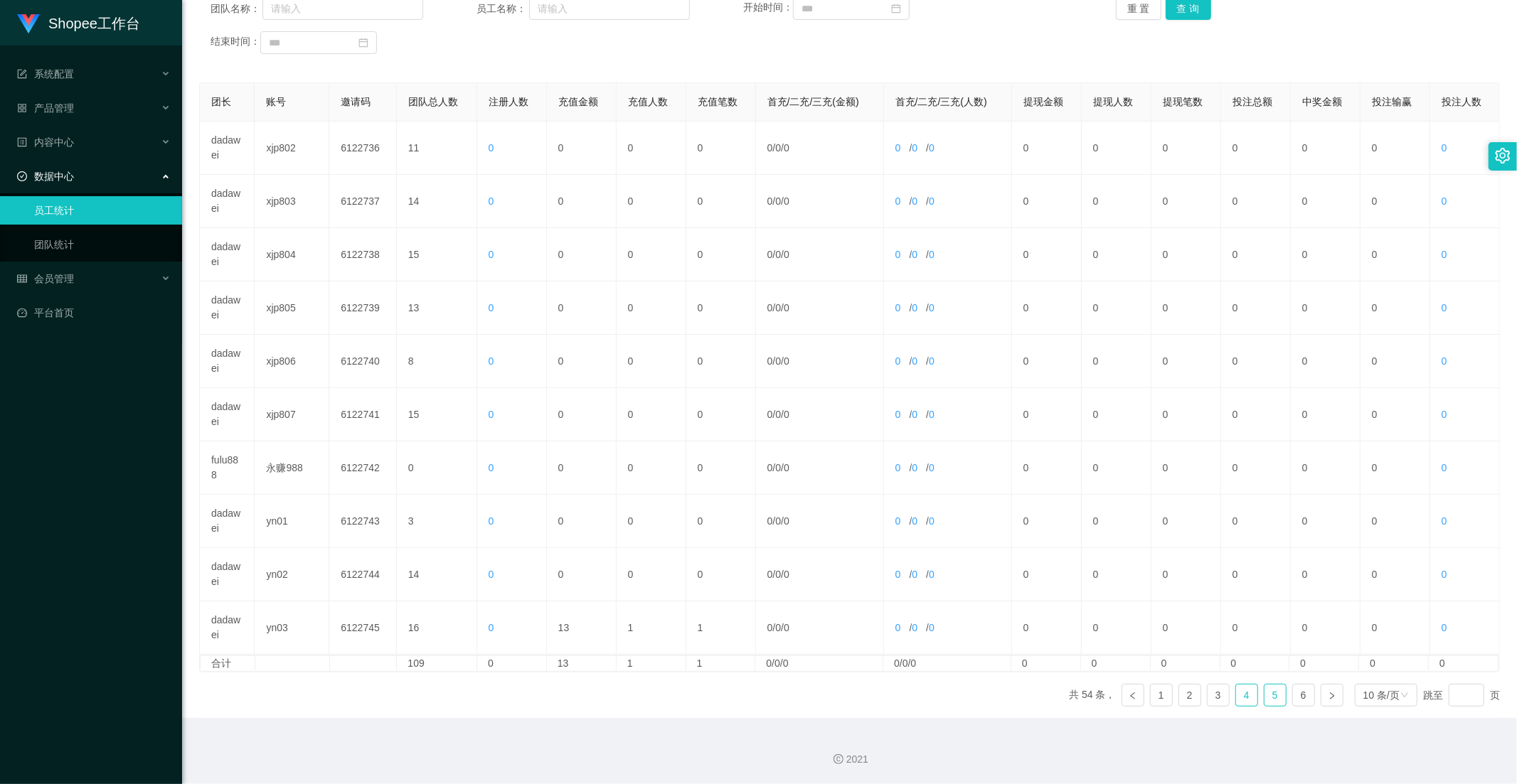
click at [1239, 701] on link "4" at bounding box center [1246, 695] width 21 height 21
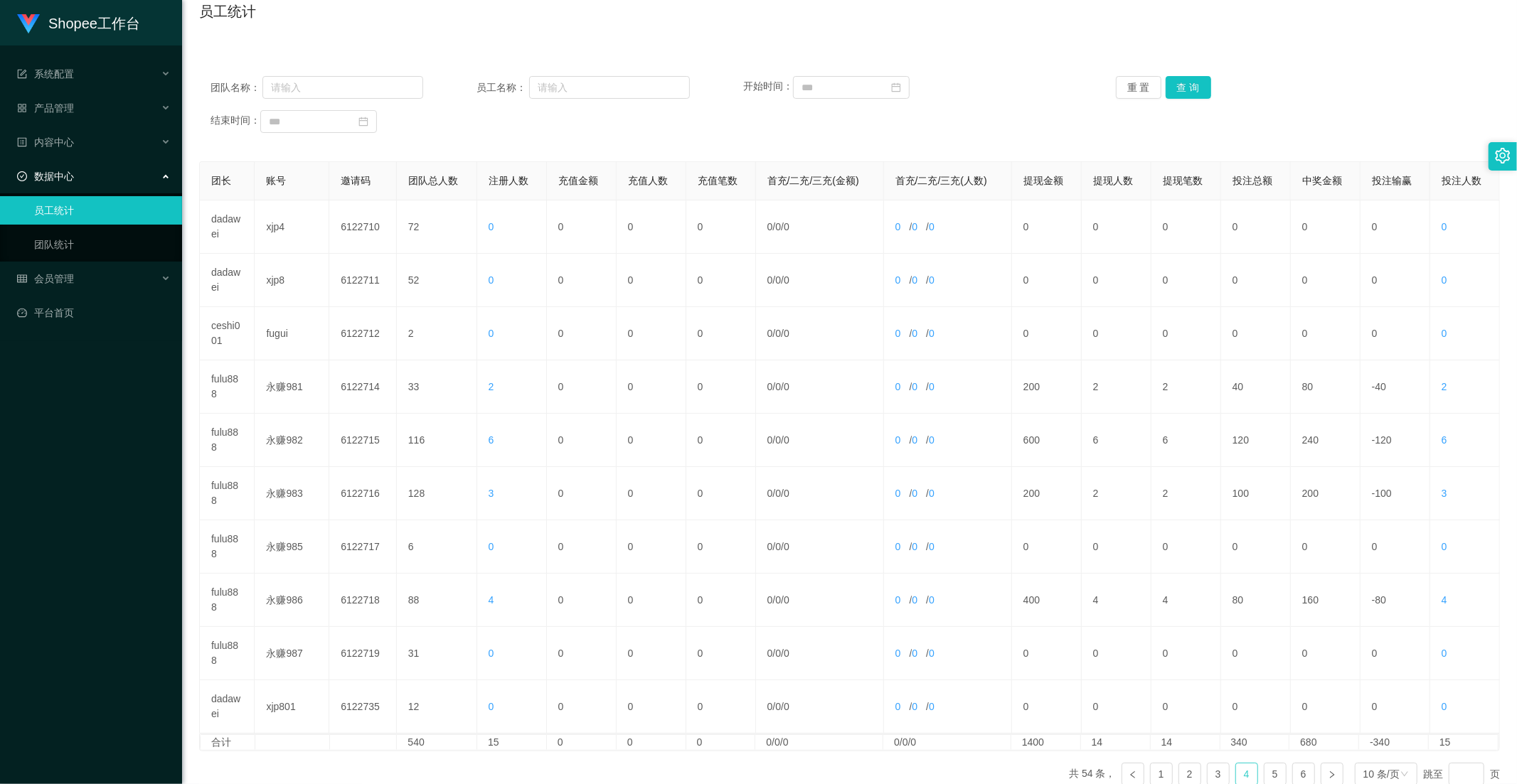
scroll to position [0, 0]
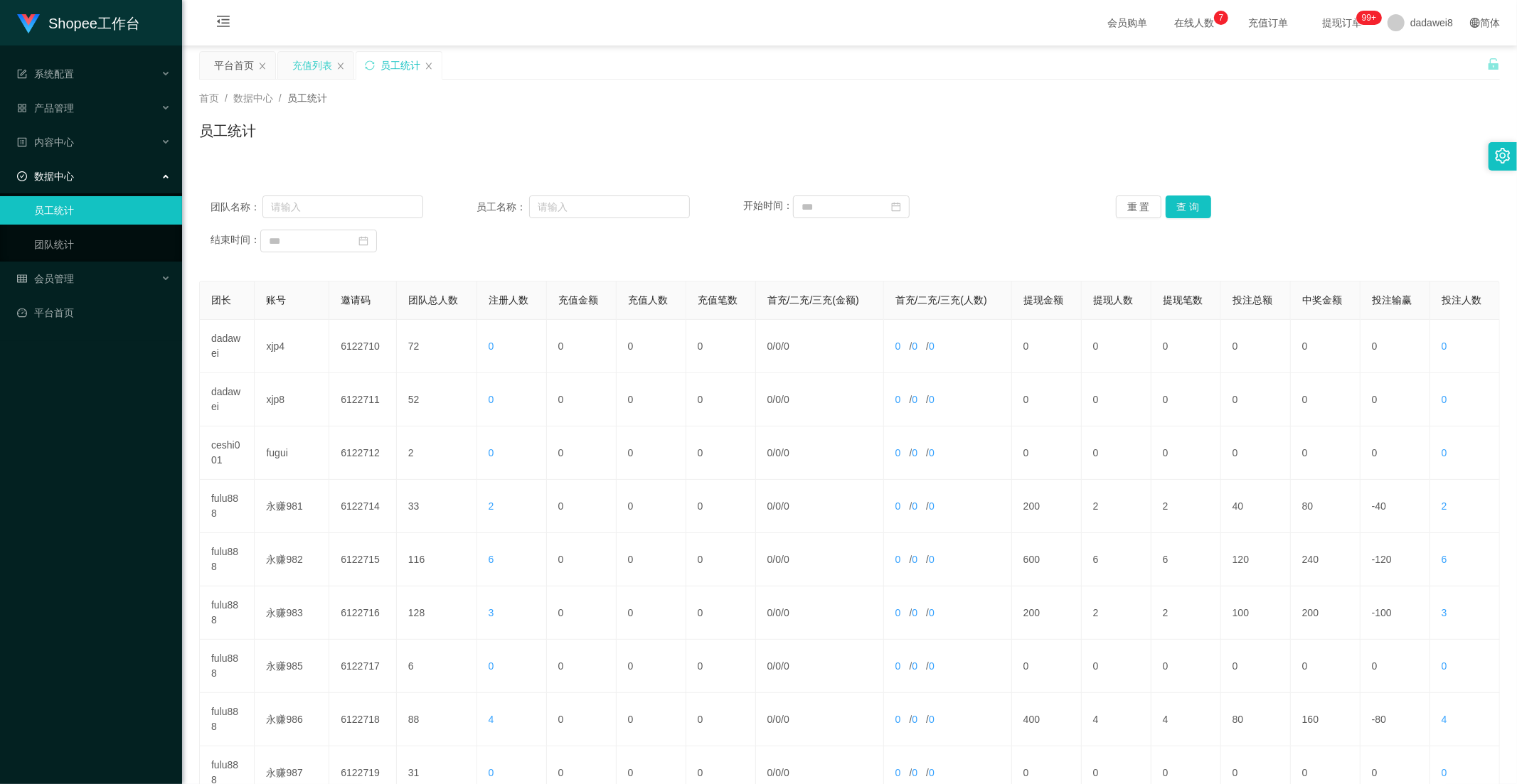
click at [296, 69] on div "充值列表" at bounding box center [312, 65] width 39 height 27
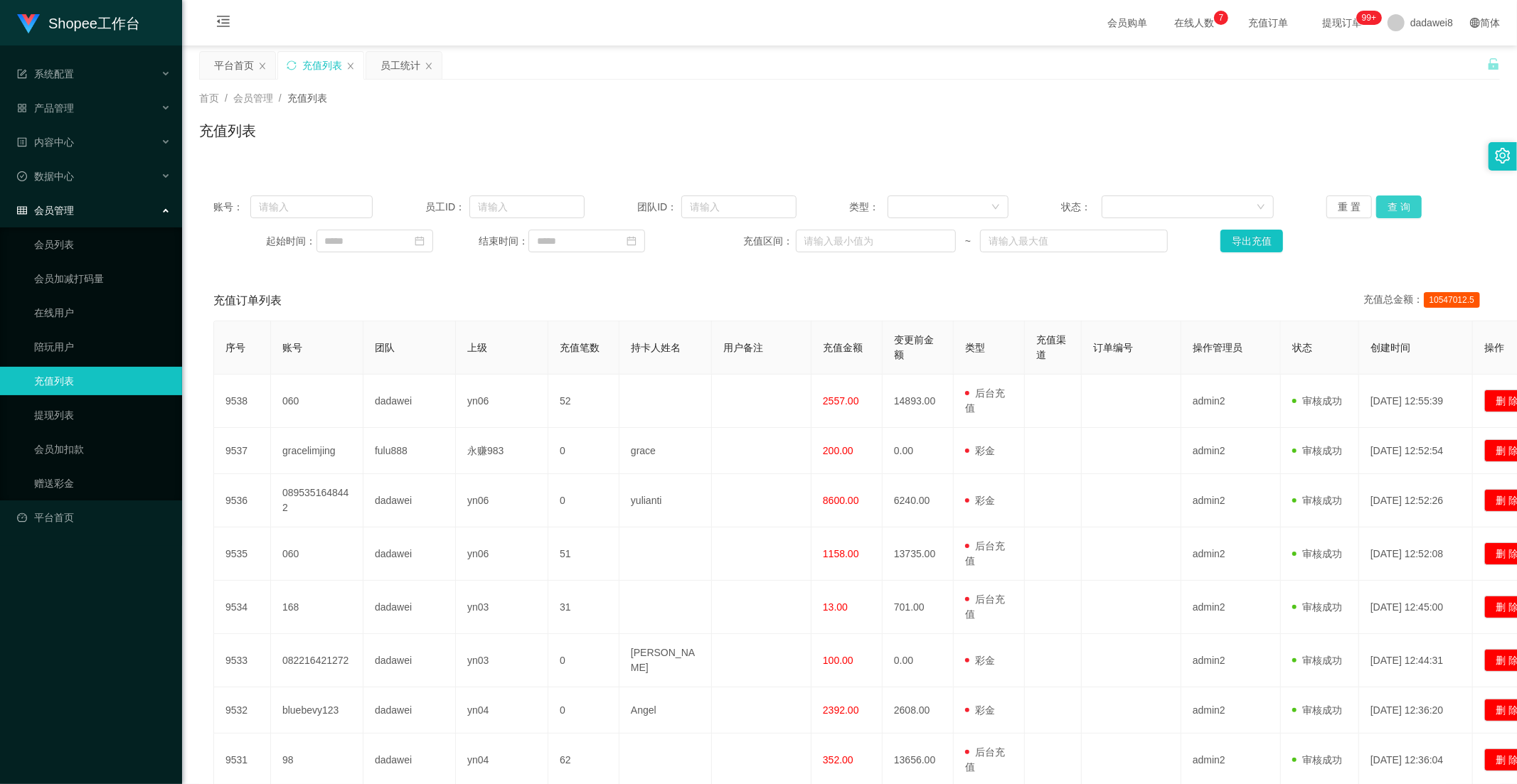
click at [1390, 210] on button "查 询" at bounding box center [1399, 207] width 45 height 23
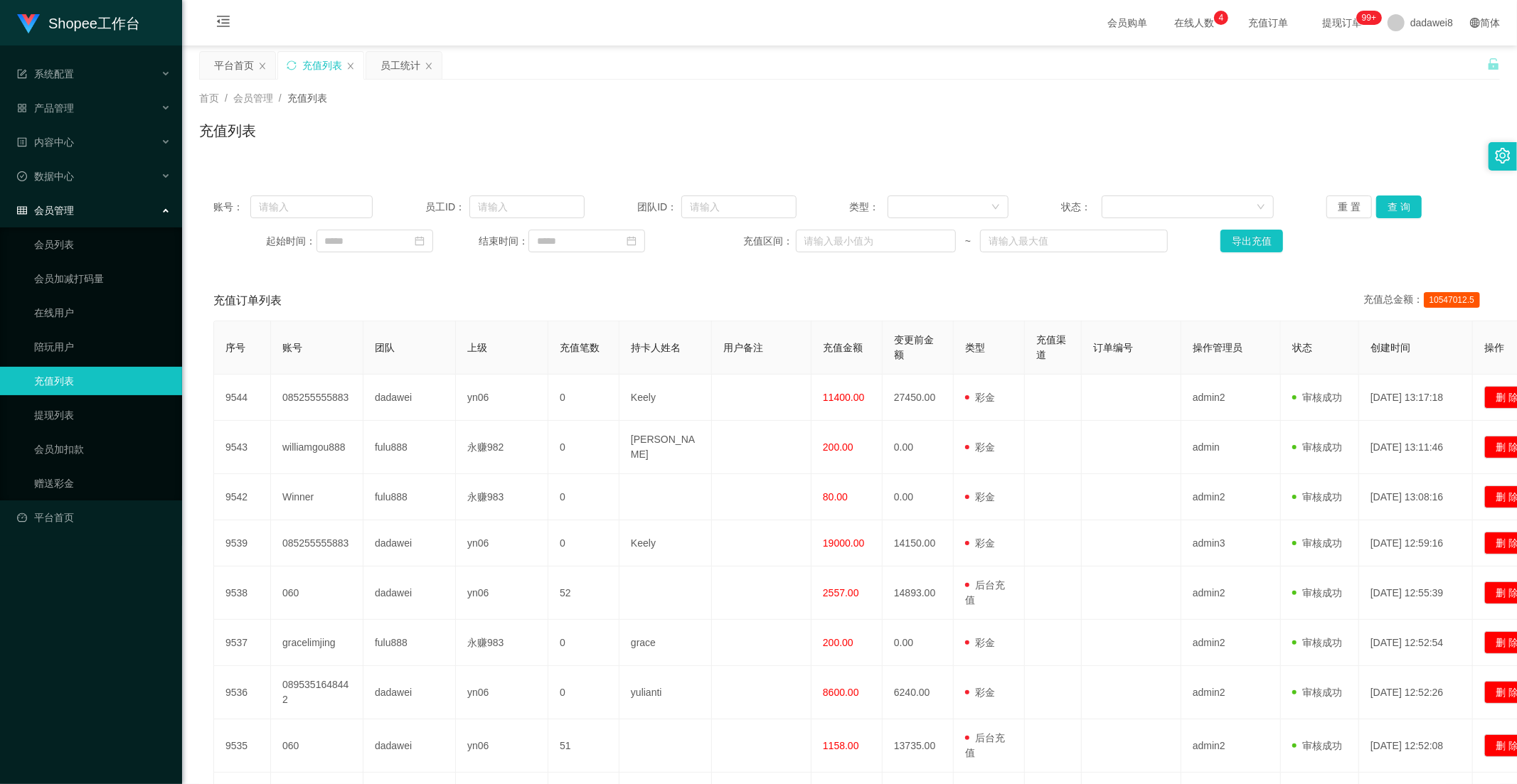
drag, startPoint x: 215, startPoint y: 56, endPoint x: 521, endPoint y: 173, distance: 327.6
click at [216, 56] on div "平台首页" at bounding box center [234, 65] width 39 height 27
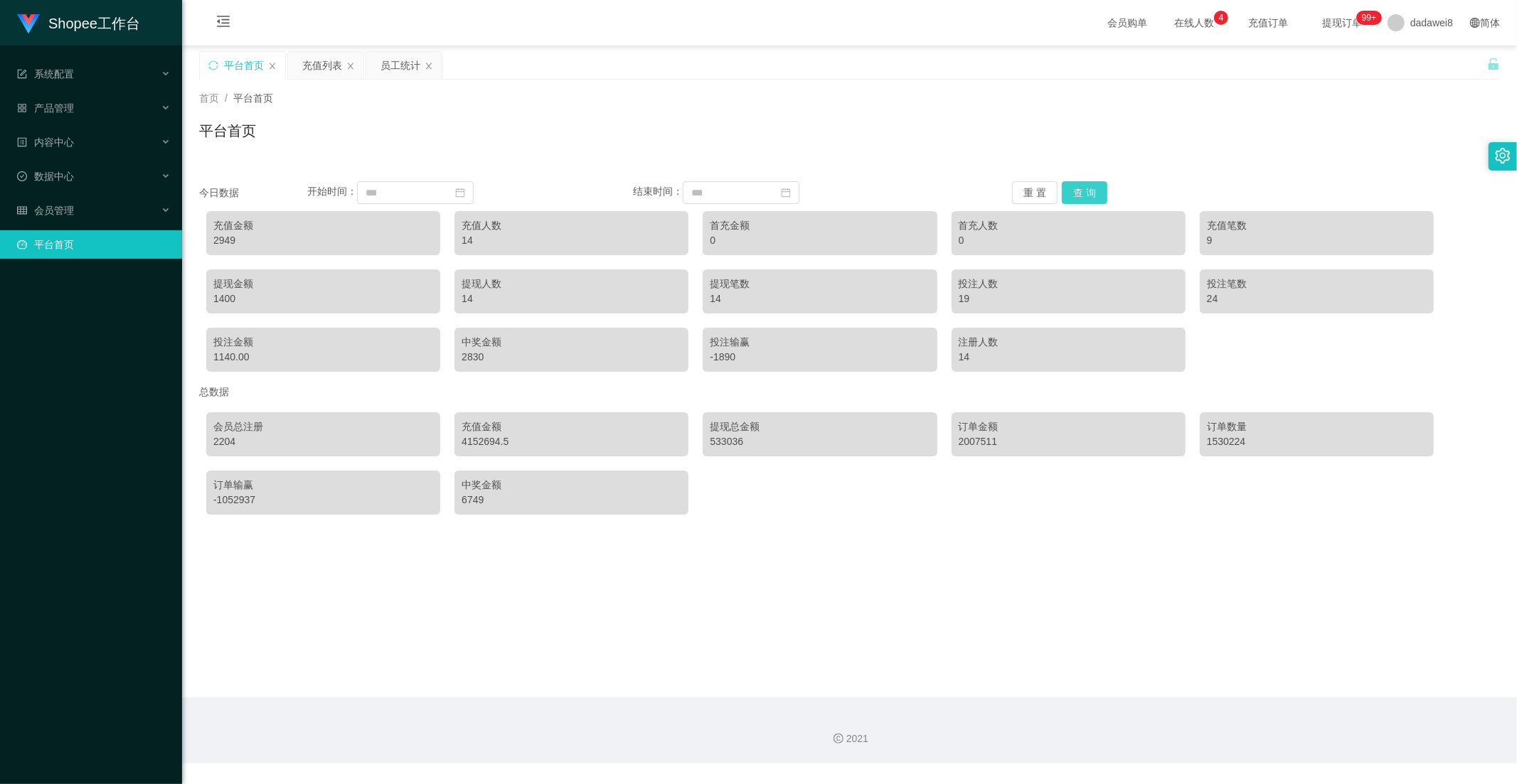
click at [1077, 186] on button "查 询" at bounding box center [1084, 192] width 45 height 23
click at [1078, 186] on button "查 询" at bounding box center [1084, 192] width 45 height 23
